Goal: Task Accomplishment & Management: Manage account settings

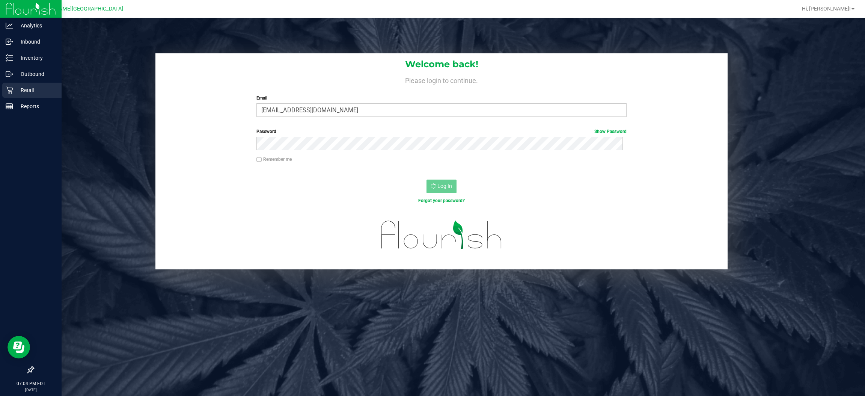
click at [23, 91] on p "Retail" at bounding box center [35, 90] width 45 height 9
click at [31, 93] on p "Retail" at bounding box center [35, 90] width 45 height 9
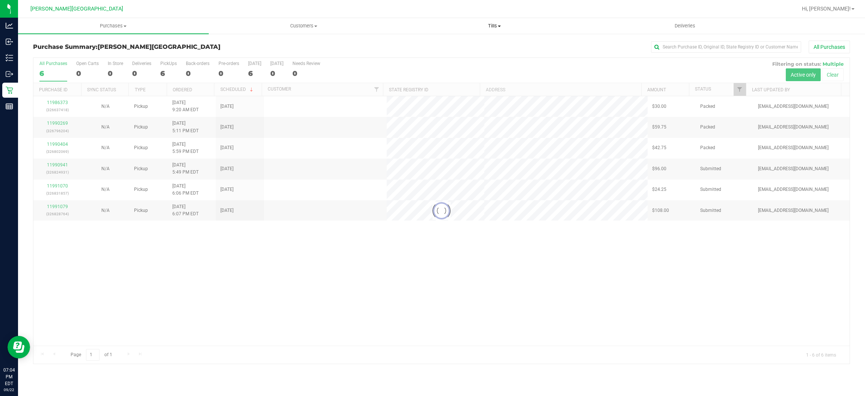
click at [491, 30] on uib-tab-heading "Tills Manage tills Reconcile e-payments" at bounding box center [494, 25] width 190 height 15
click at [444, 41] on li "Manage tills" at bounding box center [494, 45] width 191 height 9
click at [444, 42] on span "Manage tills" at bounding box center [424, 45] width 51 height 6
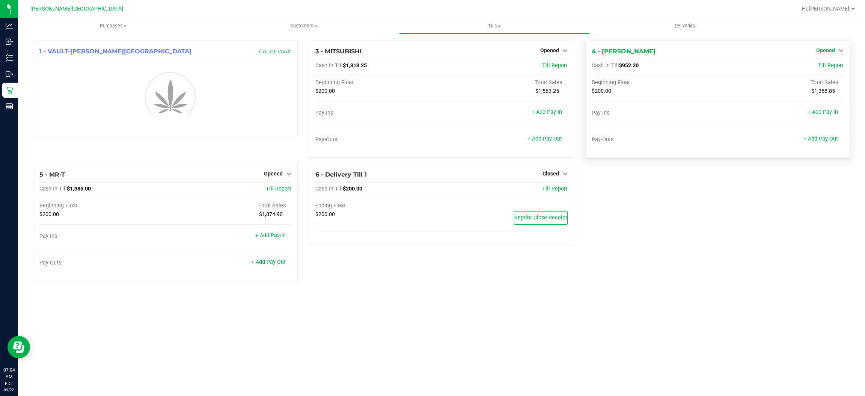
click at [838, 51] on icon at bounding box center [840, 50] width 5 height 5
click at [827, 68] on link "Close Till" at bounding box center [826, 66] width 20 height 6
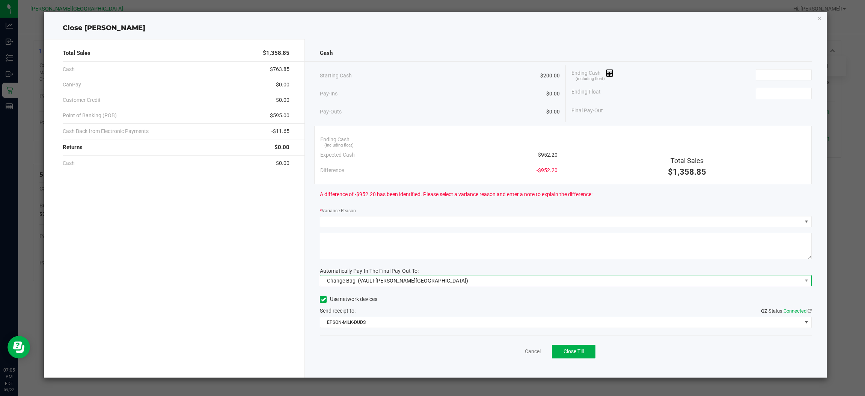
click at [372, 280] on span "(VAULT-[PERSON_NAME][GEOGRAPHIC_DATA])" at bounding box center [413, 280] width 110 height 6
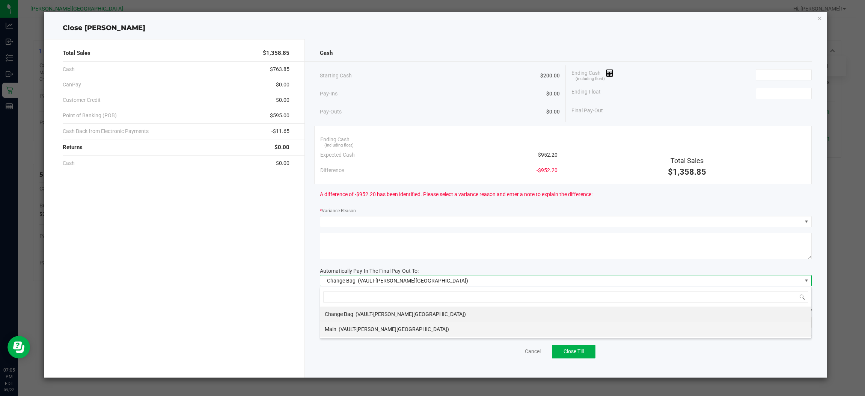
click at [357, 334] on div "Main (VAULT-[PERSON_NAME][GEOGRAPHIC_DATA])" at bounding box center [387, 329] width 124 height 14
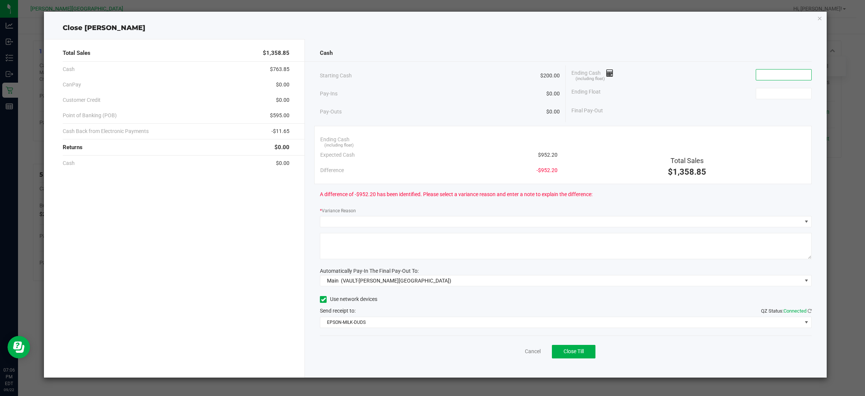
click at [789, 69] on span at bounding box center [784, 74] width 56 height 11
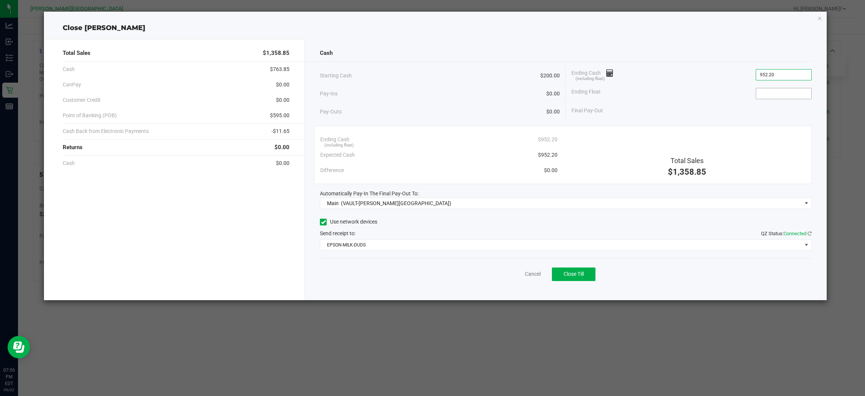
type input "$952.20"
click at [760, 96] on input at bounding box center [783, 93] width 55 height 11
type input "$200.00"
click at [744, 114] on div "Final Pay-Out $752.20" at bounding box center [691, 110] width 240 height 15
click at [575, 274] on span "Close Till" at bounding box center [573, 274] width 20 height 6
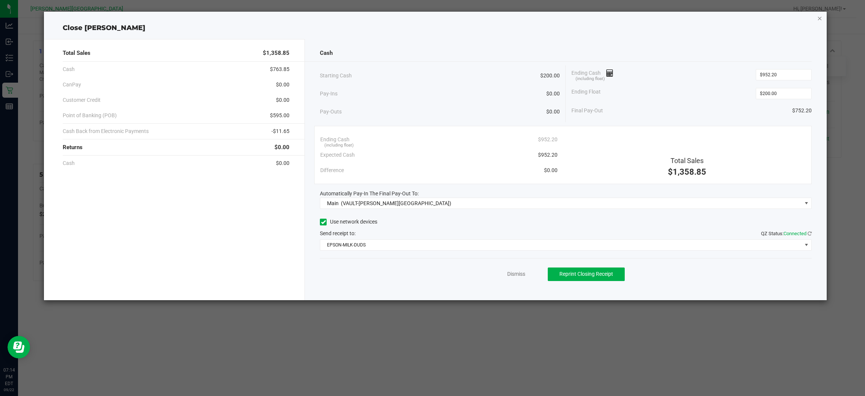
click at [819, 20] on icon "button" at bounding box center [819, 18] width 5 height 9
